Goal: Task Accomplishment & Management: Use online tool/utility

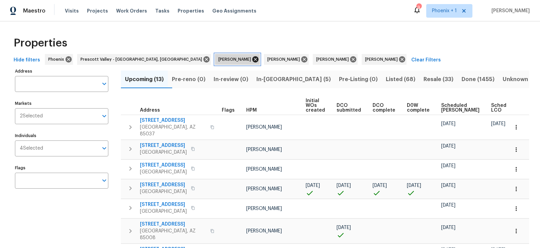
click at [252, 59] on icon at bounding box center [255, 59] width 7 height 7
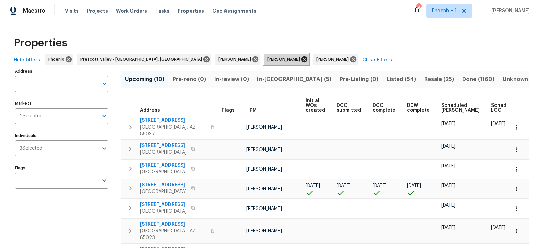
click at [301, 59] on icon at bounding box center [304, 59] width 6 height 6
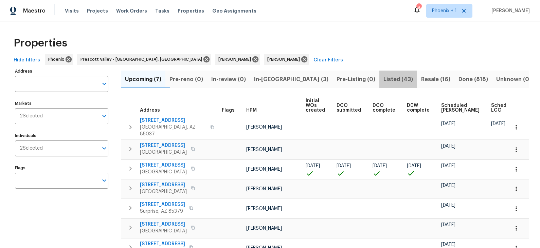
click at [384, 80] on span "Listed (43)" at bounding box center [399, 80] width 30 height 10
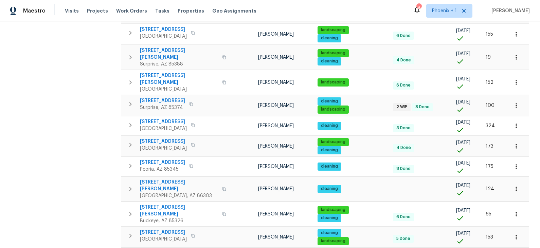
scroll to position [331, 0]
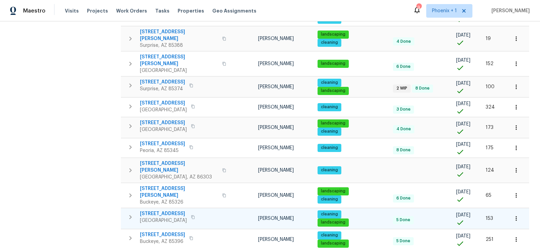
click at [169, 211] on span "8628 W Rancho Dr" at bounding box center [163, 214] width 47 height 7
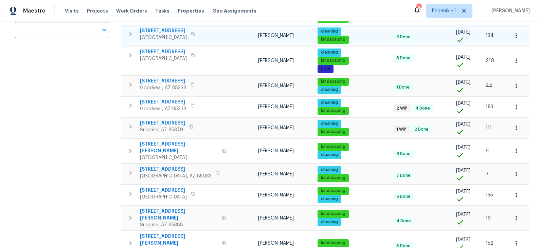
scroll to position [413, 0]
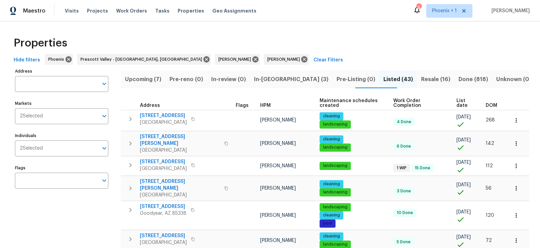
click at [279, 81] on span "In-reno (3)" at bounding box center [291, 80] width 74 height 10
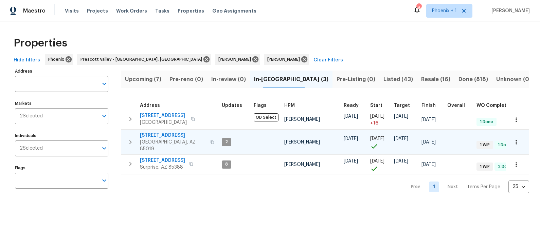
click at [172, 135] on span "3618 W Rancho Dr" at bounding box center [173, 135] width 66 height 7
click at [301, 58] on icon at bounding box center [304, 59] width 6 height 6
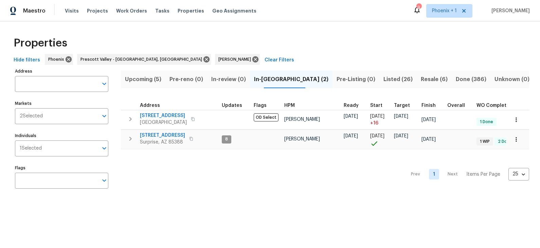
click at [384, 77] on span "Listed (26)" at bounding box center [398, 80] width 29 height 10
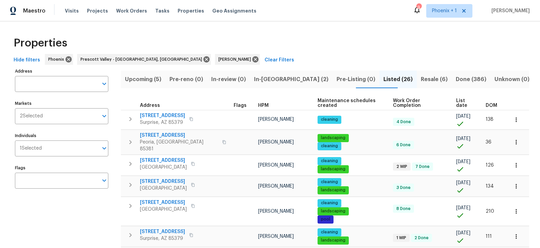
click at [468, 101] on span "List date" at bounding box center [465, 104] width 18 height 10
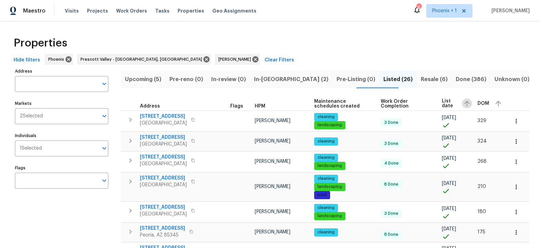
click at [467, 104] on icon "button" at bounding box center [467, 104] width 8 height 8
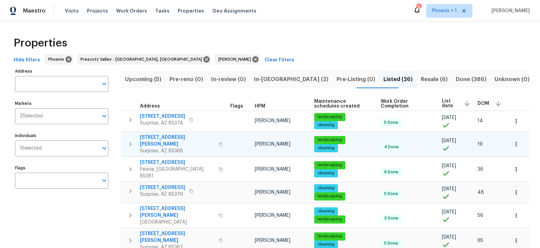
click at [217, 143] on button "button" at bounding box center [221, 144] width 8 height 16
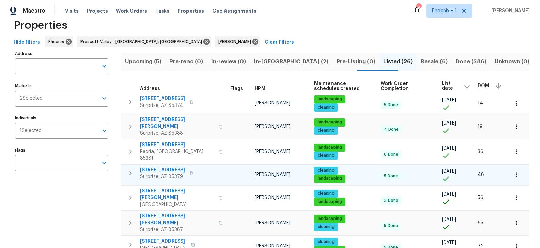
scroll to position [19, 0]
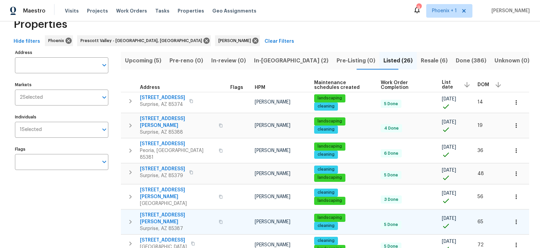
click at [220, 220] on icon "button" at bounding box center [221, 222] width 3 height 4
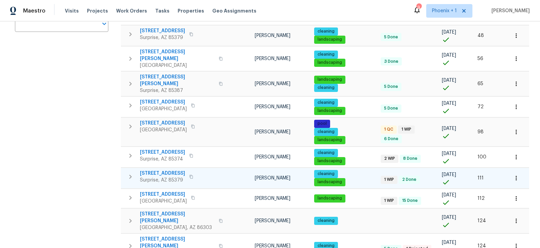
scroll to position [0, 0]
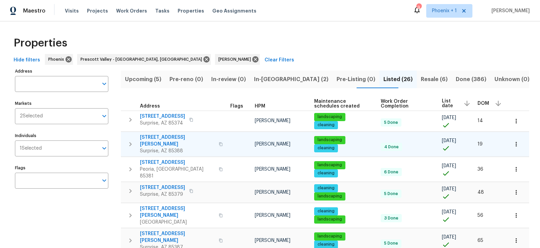
click at [219, 142] on icon "button" at bounding box center [221, 144] width 4 height 4
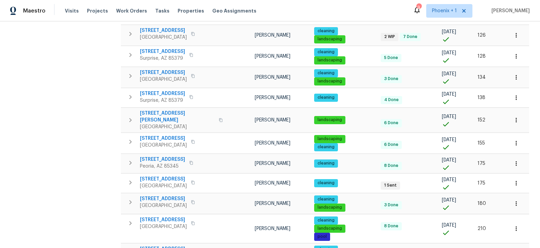
scroll to position [414, 0]
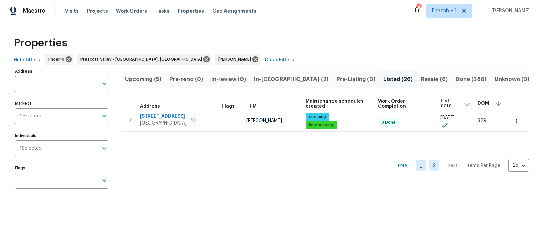
click at [424, 168] on link "1" at bounding box center [421, 165] width 10 height 11
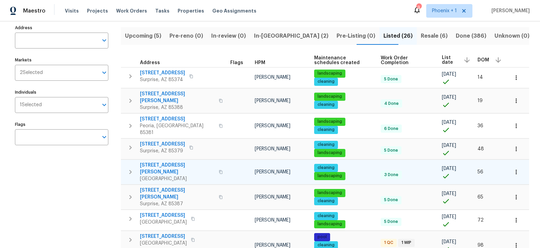
scroll to position [47, 0]
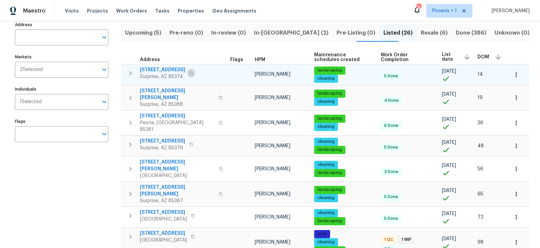
click at [191, 74] on icon "button" at bounding box center [191, 73] width 3 height 4
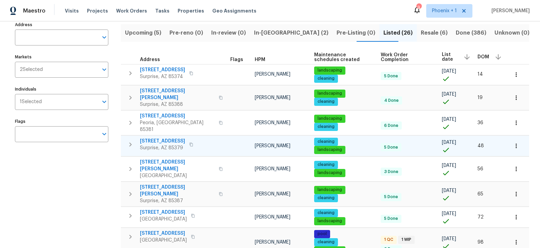
click at [191, 143] on icon "button" at bounding box center [191, 145] width 4 height 4
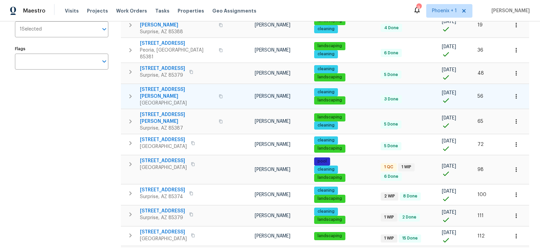
scroll to position [126, 0]
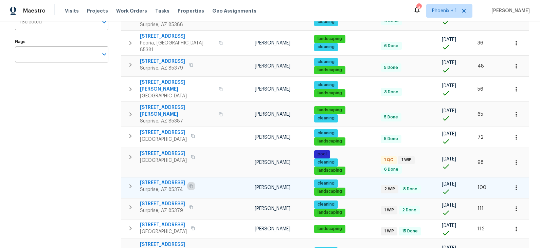
click at [193, 185] on icon "button" at bounding box center [191, 187] width 4 height 4
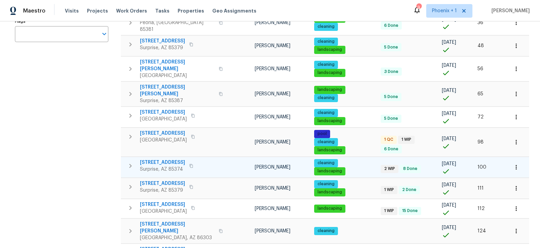
scroll to position [148, 0]
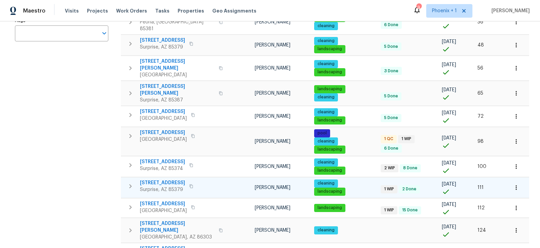
click at [193, 185] on icon "button" at bounding box center [191, 187] width 4 height 4
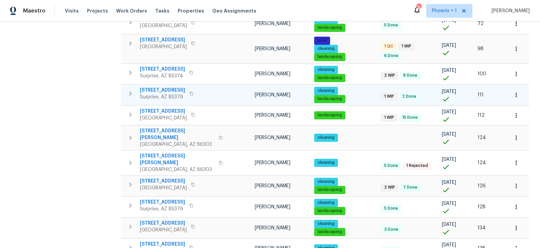
scroll to position [241, 0]
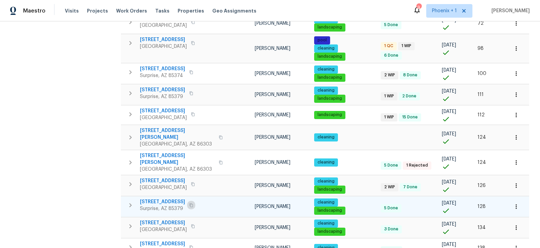
click at [190, 204] on icon "button" at bounding box center [191, 206] width 3 height 4
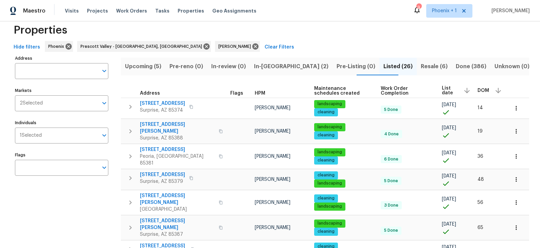
scroll to position [12, 0]
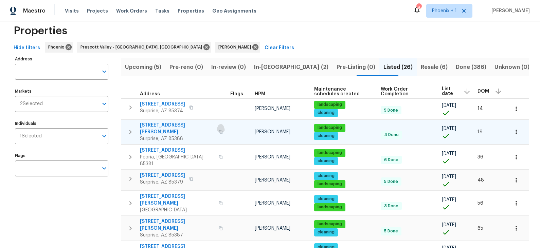
click at [219, 130] on icon "button" at bounding box center [221, 132] width 4 height 4
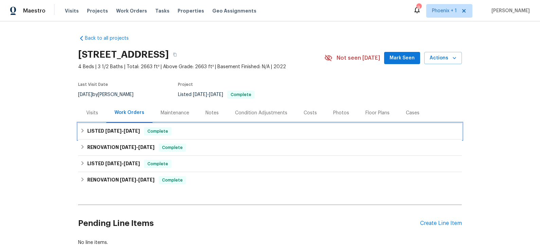
click at [198, 135] on div "LISTED 6/6/25 - 6/12/25 Complete" at bounding box center [270, 131] width 380 height 8
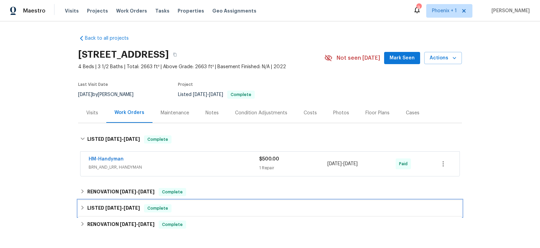
click at [203, 210] on div "LISTED 3/12/25 - 3/13/25 Complete" at bounding box center [270, 209] width 380 height 8
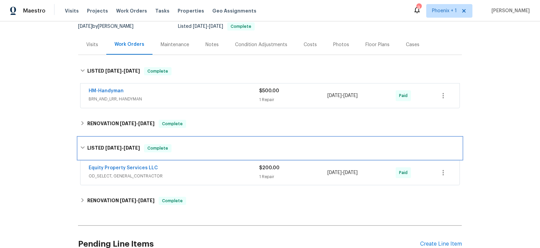
scroll to position [72, 0]
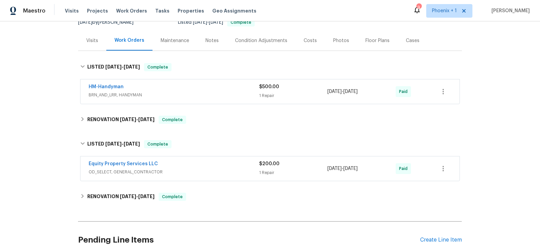
click at [208, 169] on span "OD_SELECT, GENERAL_CONTRACTOR" at bounding box center [174, 172] width 171 height 7
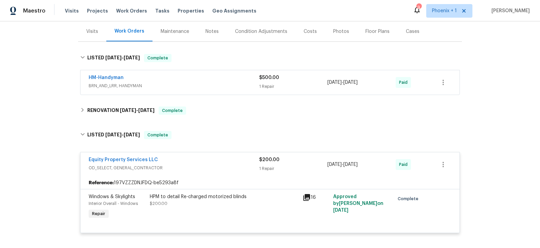
scroll to position [84, 0]
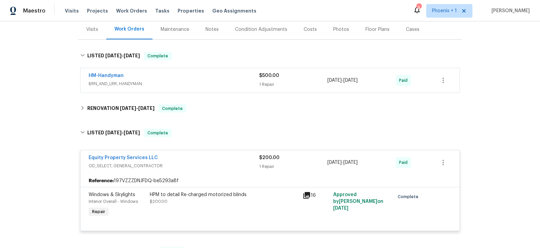
click at [208, 165] on span "OD_SELECT, GENERAL_CONTRACTOR" at bounding box center [174, 166] width 171 height 7
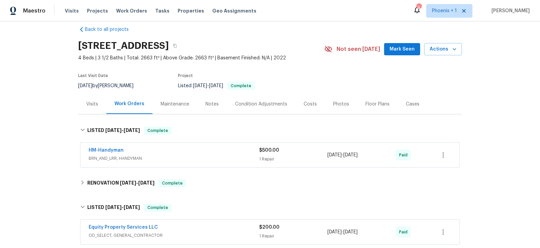
scroll to position [0, 0]
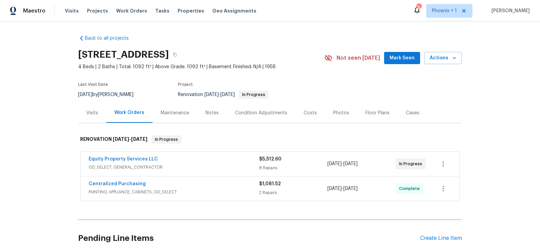
click at [91, 112] on div "Visits" at bounding box center [92, 113] width 12 height 7
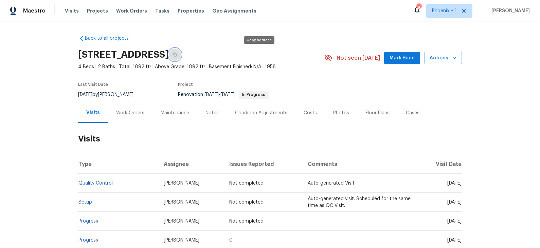
click at [177, 54] on icon "button" at bounding box center [175, 55] width 4 height 4
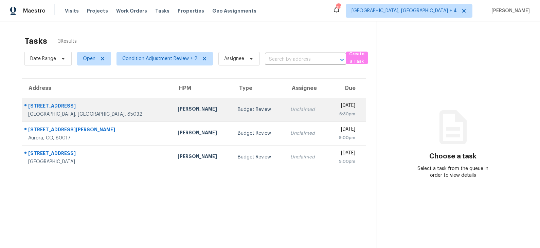
click at [238, 106] on div "Budget Review" at bounding box center [259, 109] width 42 height 7
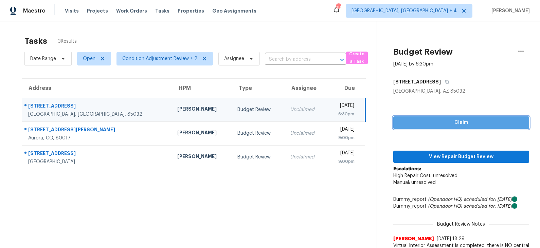
click at [427, 119] on span "Claim" at bounding box center [461, 123] width 125 height 8
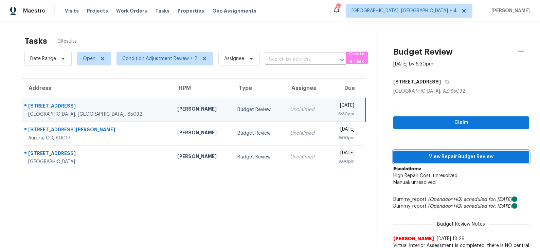
click at [428, 154] on span "View Repair Budget Review" at bounding box center [461, 157] width 125 height 8
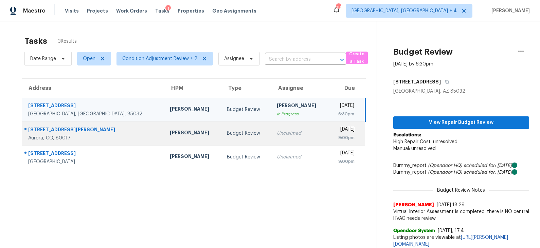
click at [227, 131] on div "Budget Review" at bounding box center [246, 133] width 39 height 7
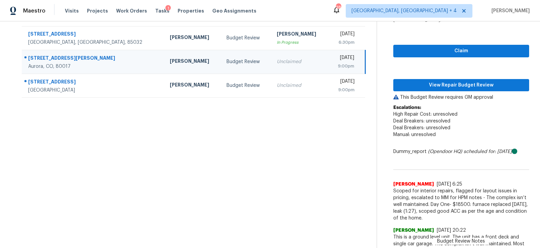
scroll to position [40, 0]
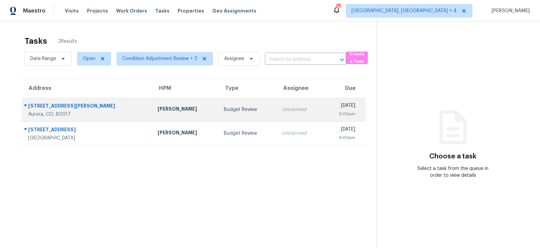
click at [224, 108] on div "Budget Review" at bounding box center [247, 109] width 47 height 7
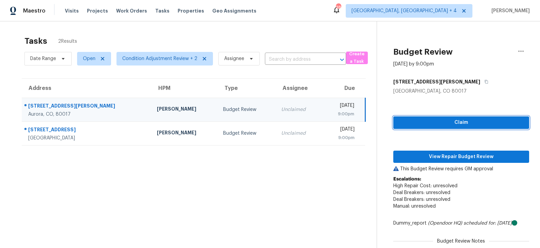
click at [478, 120] on span "Claim" at bounding box center [461, 123] width 125 height 8
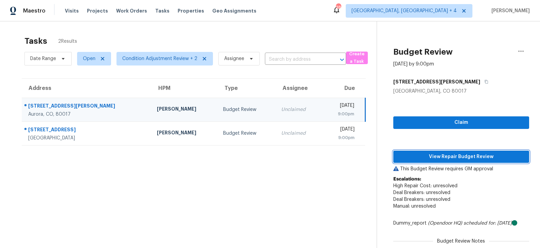
click at [449, 154] on span "View Repair Budget Review" at bounding box center [461, 157] width 125 height 8
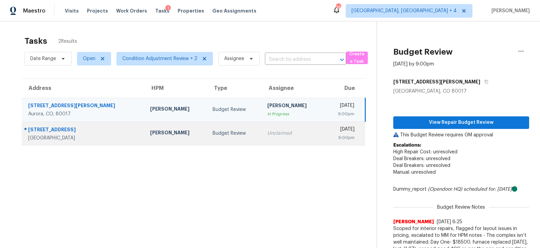
click at [213, 129] on td "Budget Review" at bounding box center [234, 134] width 55 height 24
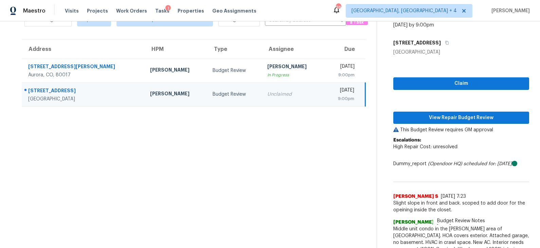
scroll to position [60, 0]
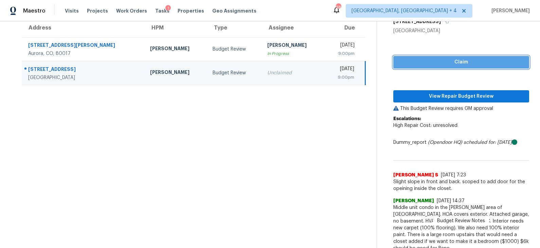
click at [442, 64] on span "Claim" at bounding box center [461, 62] width 125 height 8
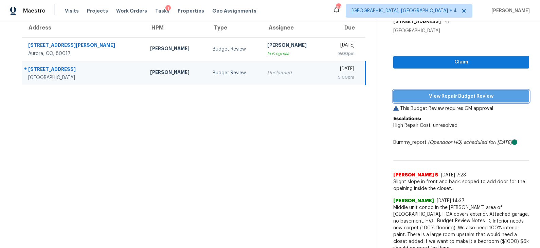
click at [436, 96] on span "View Repair Budget Review" at bounding box center [461, 96] width 125 height 8
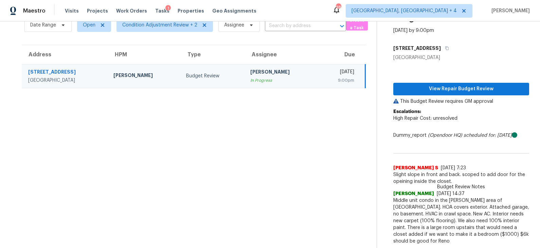
scroll to position [27, 0]
